Goal: Entertainment & Leisure: Consume media (video, audio)

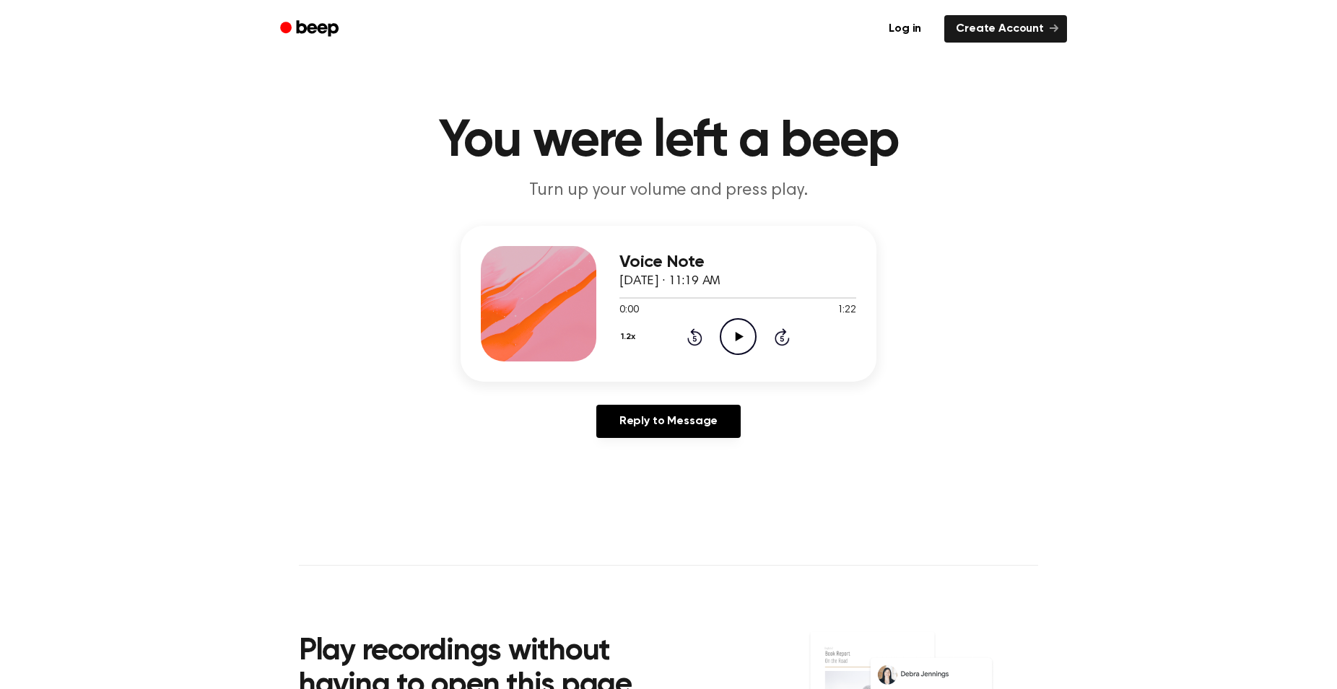
click at [741, 329] on icon "Play Audio" at bounding box center [738, 336] width 37 height 37
click at [737, 340] on icon at bounding box center [739, 336] width 8 height 9
click at [730, 335] on icon "Play Audio" at bounding box center [738, 336] width 37 height 37
